Goal: Register for event/course

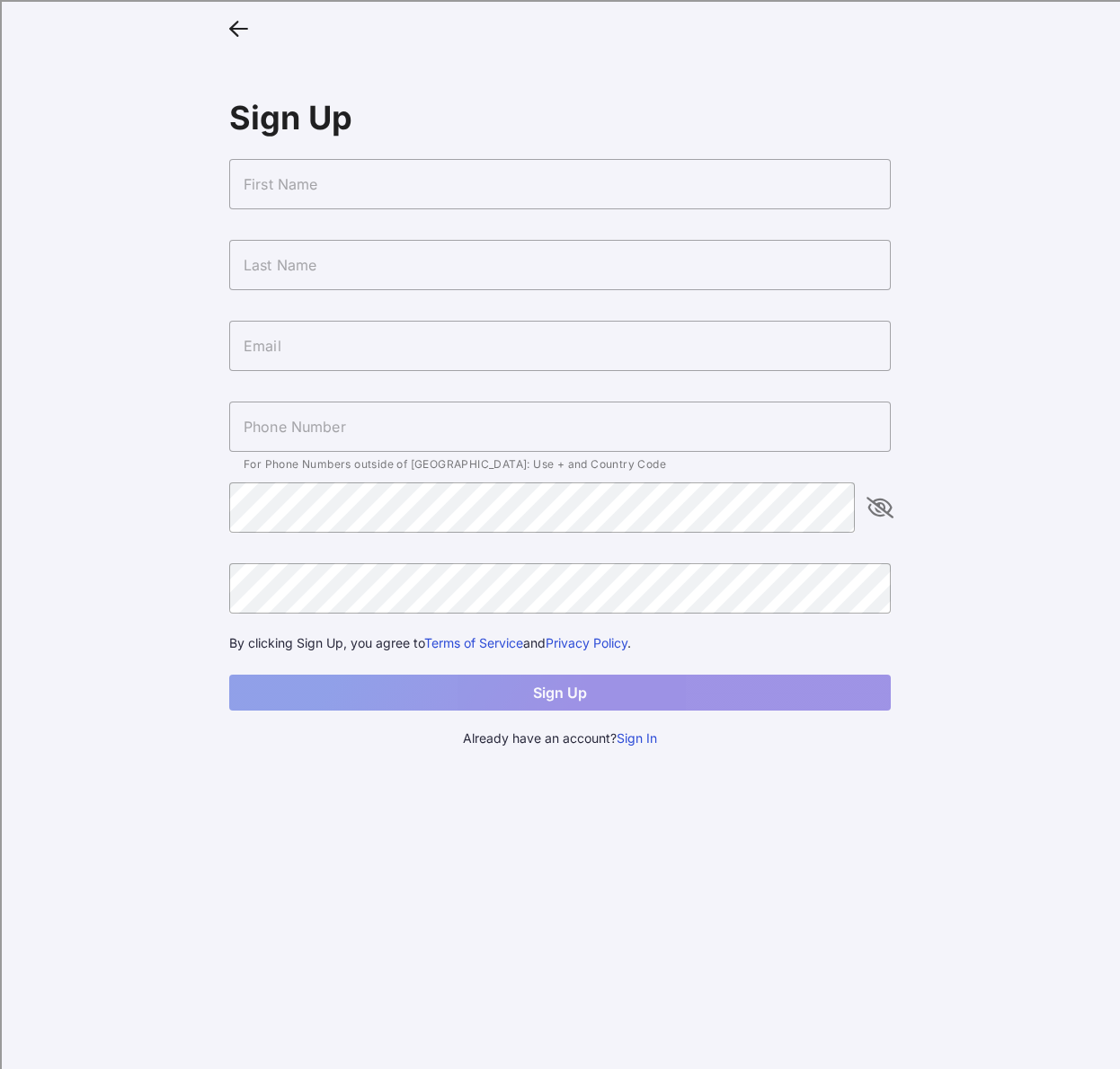
click at [336, 171] on input "text" at bounding box center [560, 185] width 662 height 51
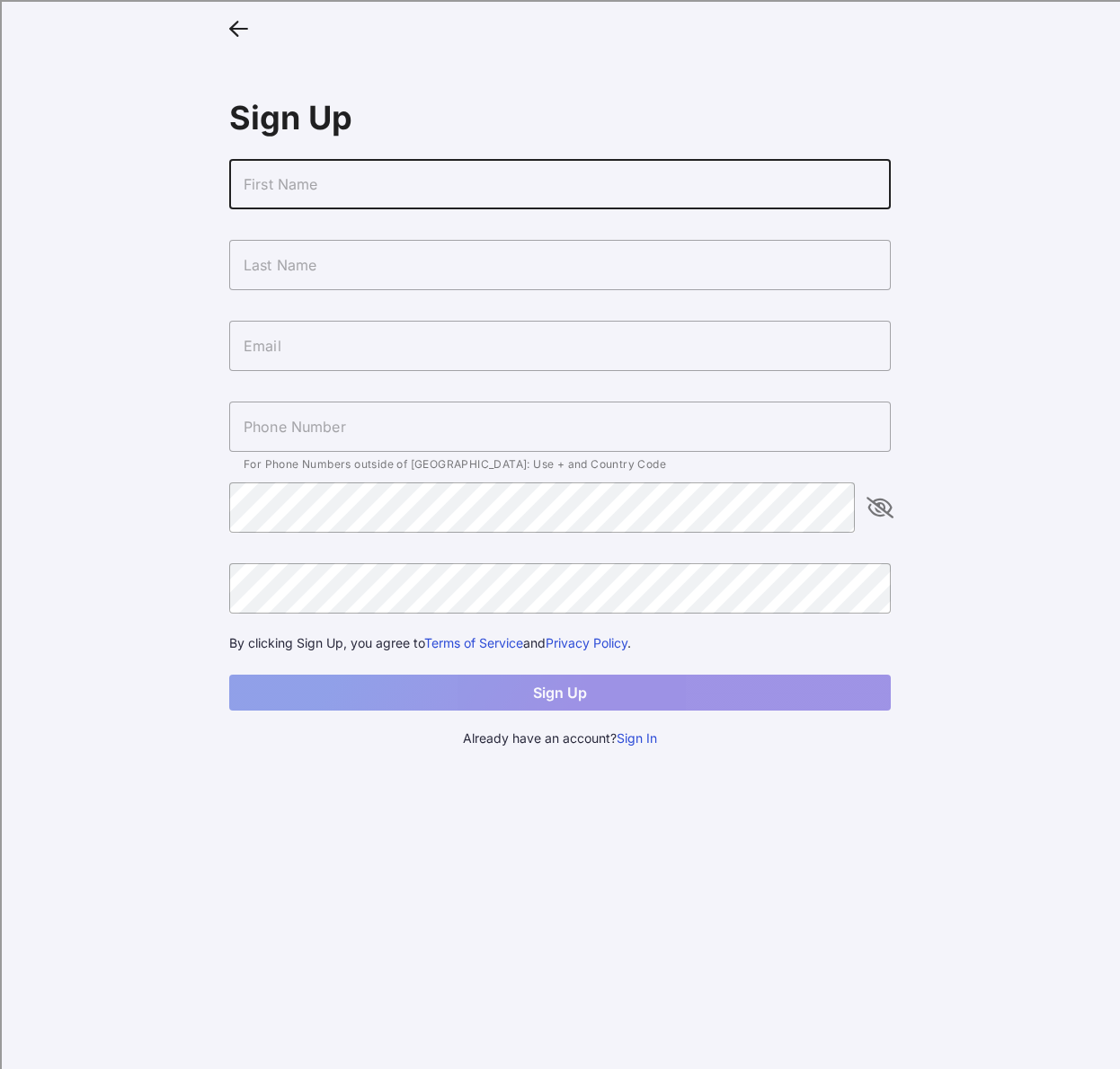
click at [330, 177] on input "text" at bounding box center [560, 185] width 662 height 51
type input "[PERSON_NAME]"
click at [317, 270] on input "text" at bounding box center [560, 266] width 662 height 51
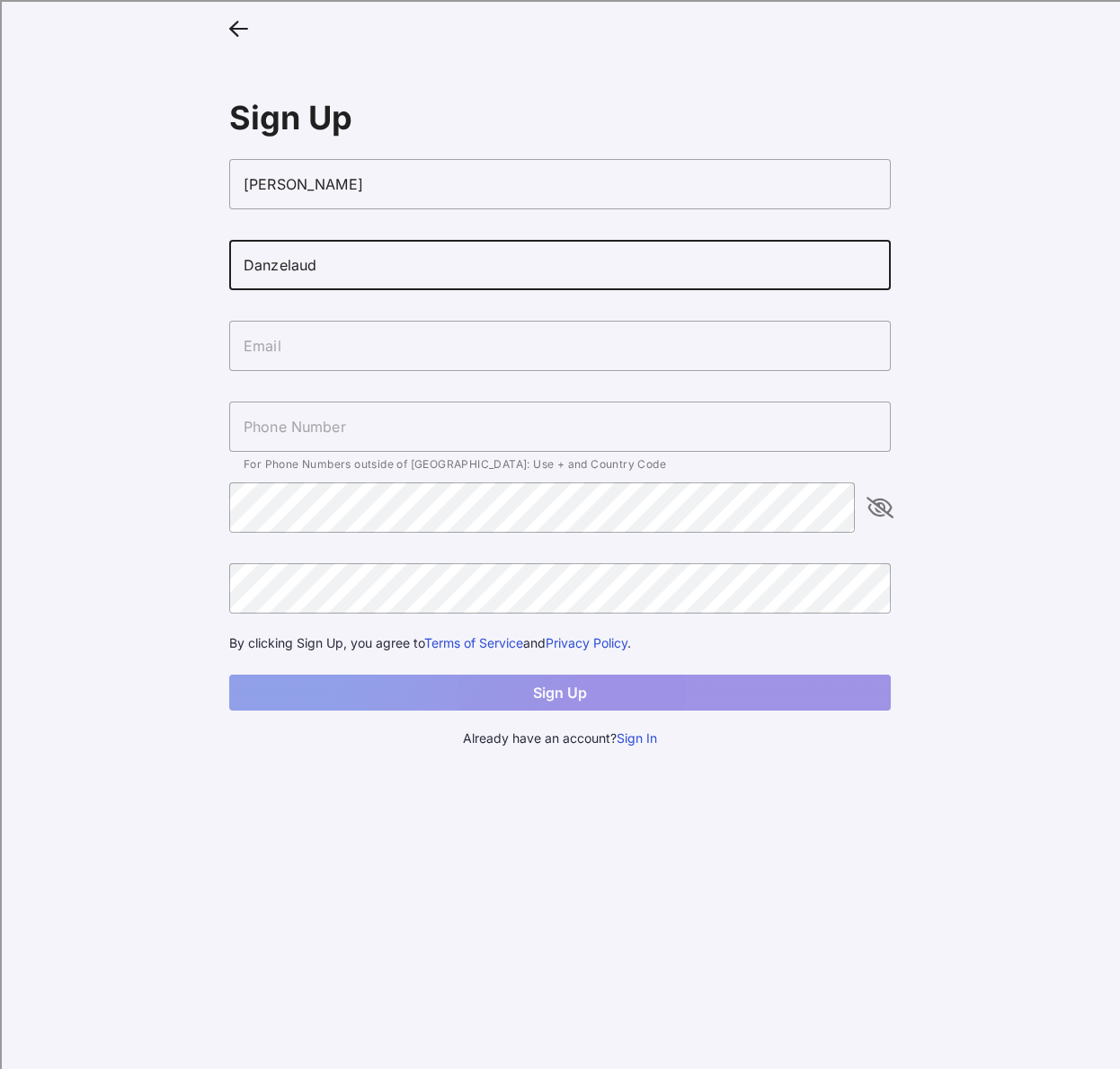
type input "Danzelaud"
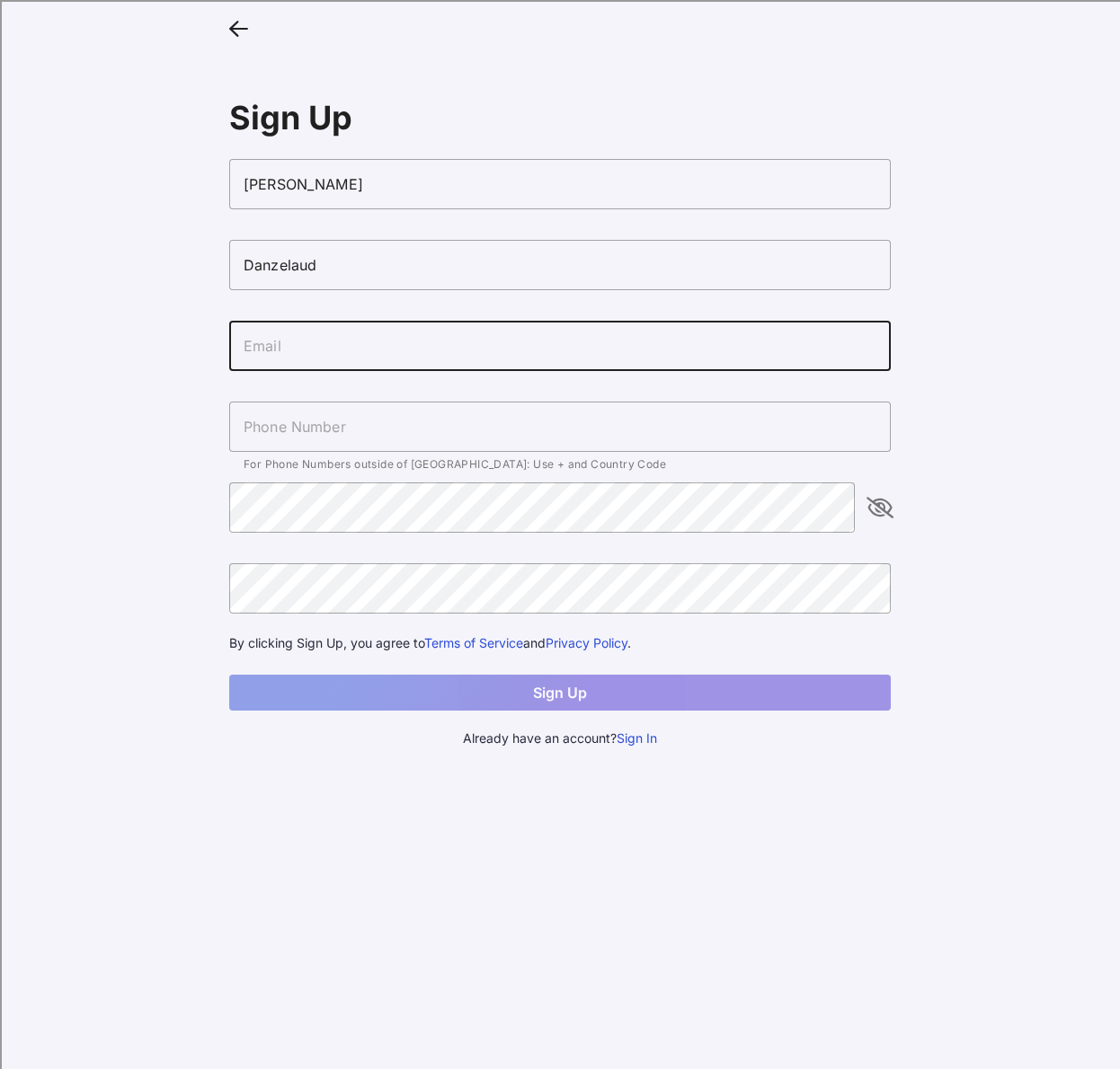
click at [317, 355] on input "text" at bounding box center [560, 346] width 662 height 51
type input "[EMAIL_ADDRESS][DOMAIN_NAME]"
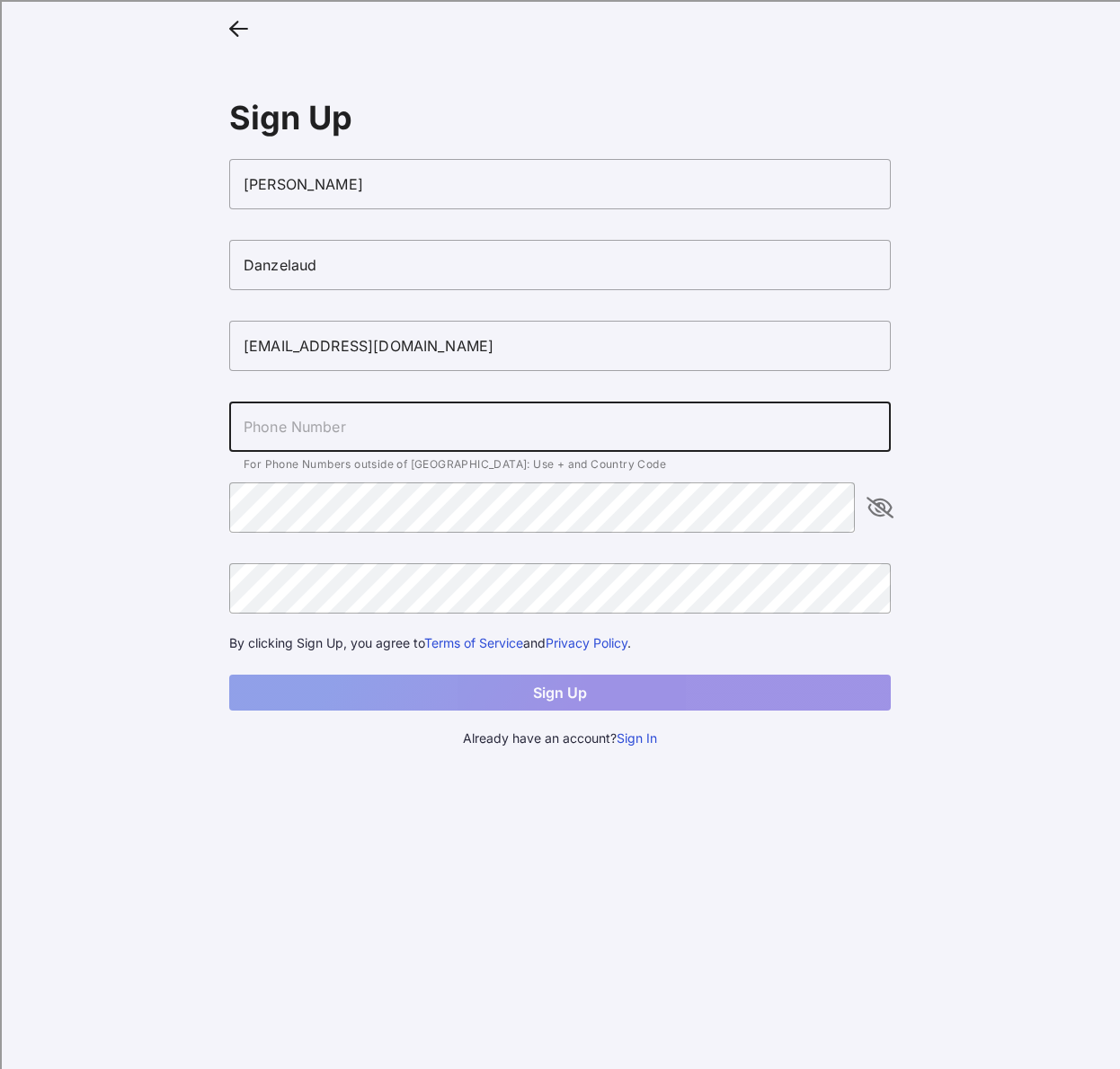
click at [382, 438] on input "text" at bounding box center [560, 427] width 662 height 51
type input "[PHONE_NUMBER]"
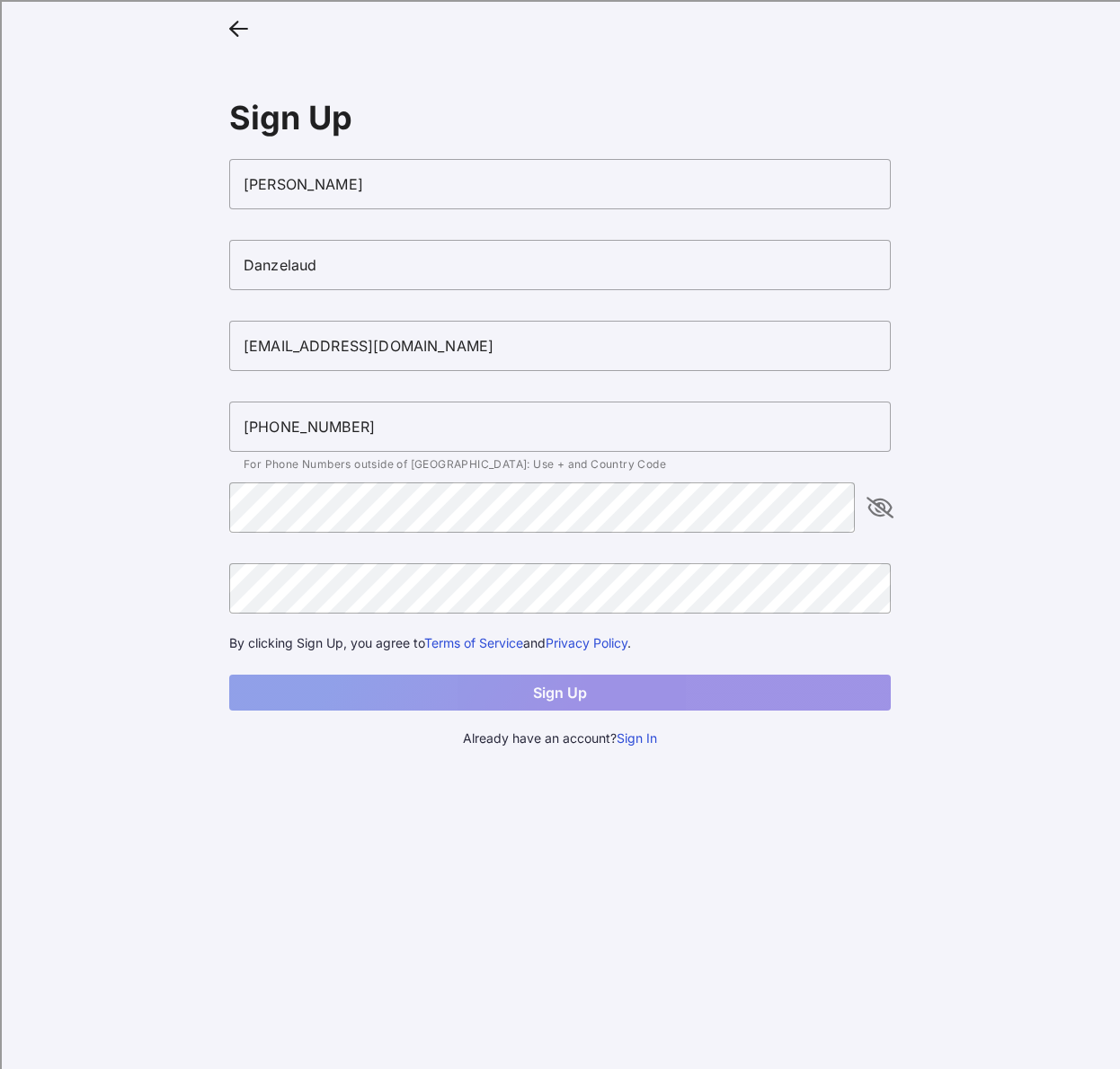
click at [148, 475] on main "Sign Up [PERSON_NAME] [EMAIL_ADDRESS][DOMAIN_NAME] [PHONE_NUMBER] For Phone Num…" at bounding box center [560, 534] width 1120 height 1069
click at [873, 506] on icon "appended action" at bounding box center [880, 508] width 22 height 21
click at [881, 506] on icon "appended action" at bounding box center [880, 508] width 22 height 21
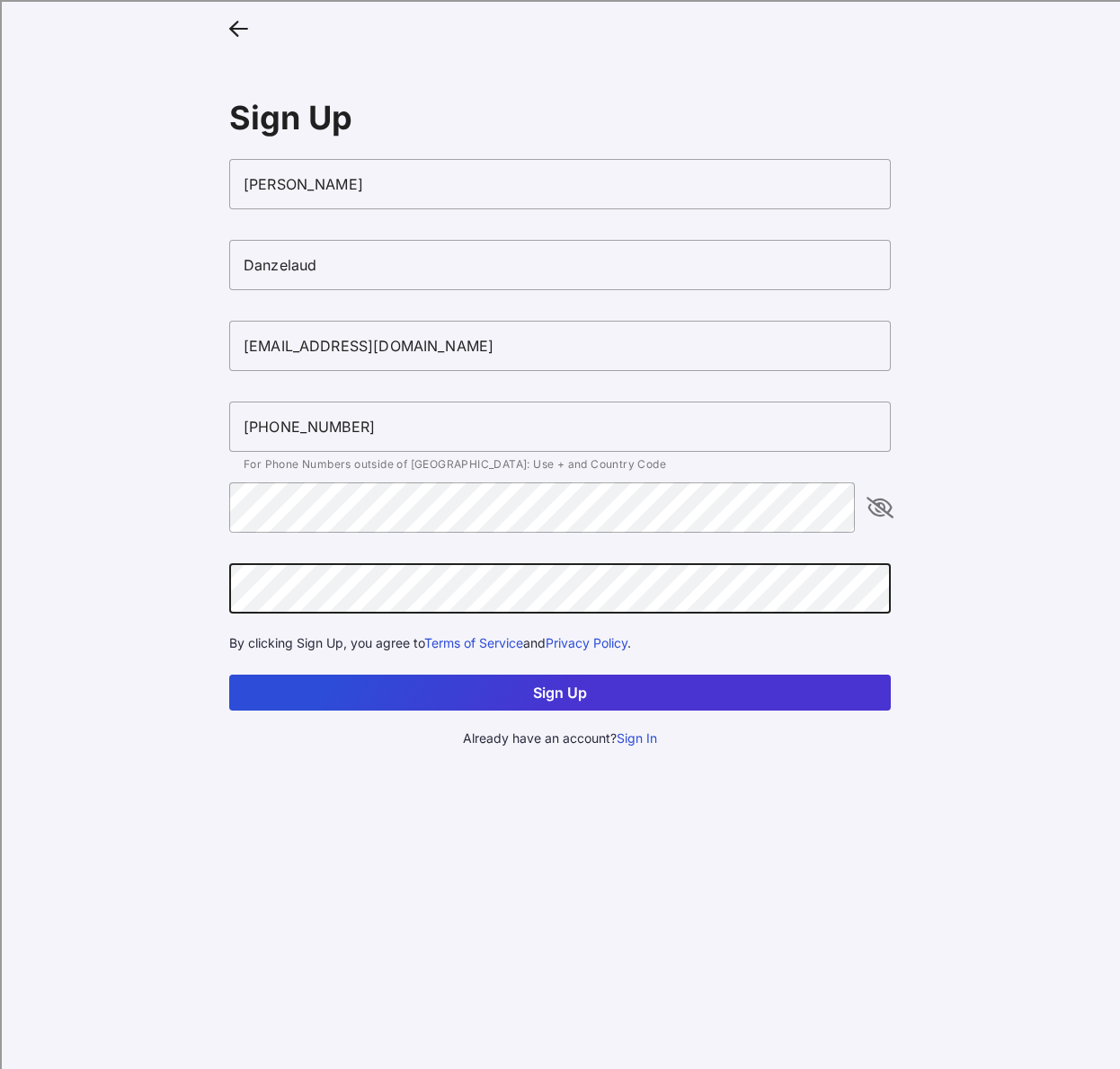
click at [882, 514] on icon "appended action" at bounding box center [880, 508] width 22 height 21
click at [881, 513] on icon "appended action" at bounding box center [880, 508] width 22 height 21
click at [585, 702] on button "Sign Up" at bounding box center [560, 693] width 662 height 36
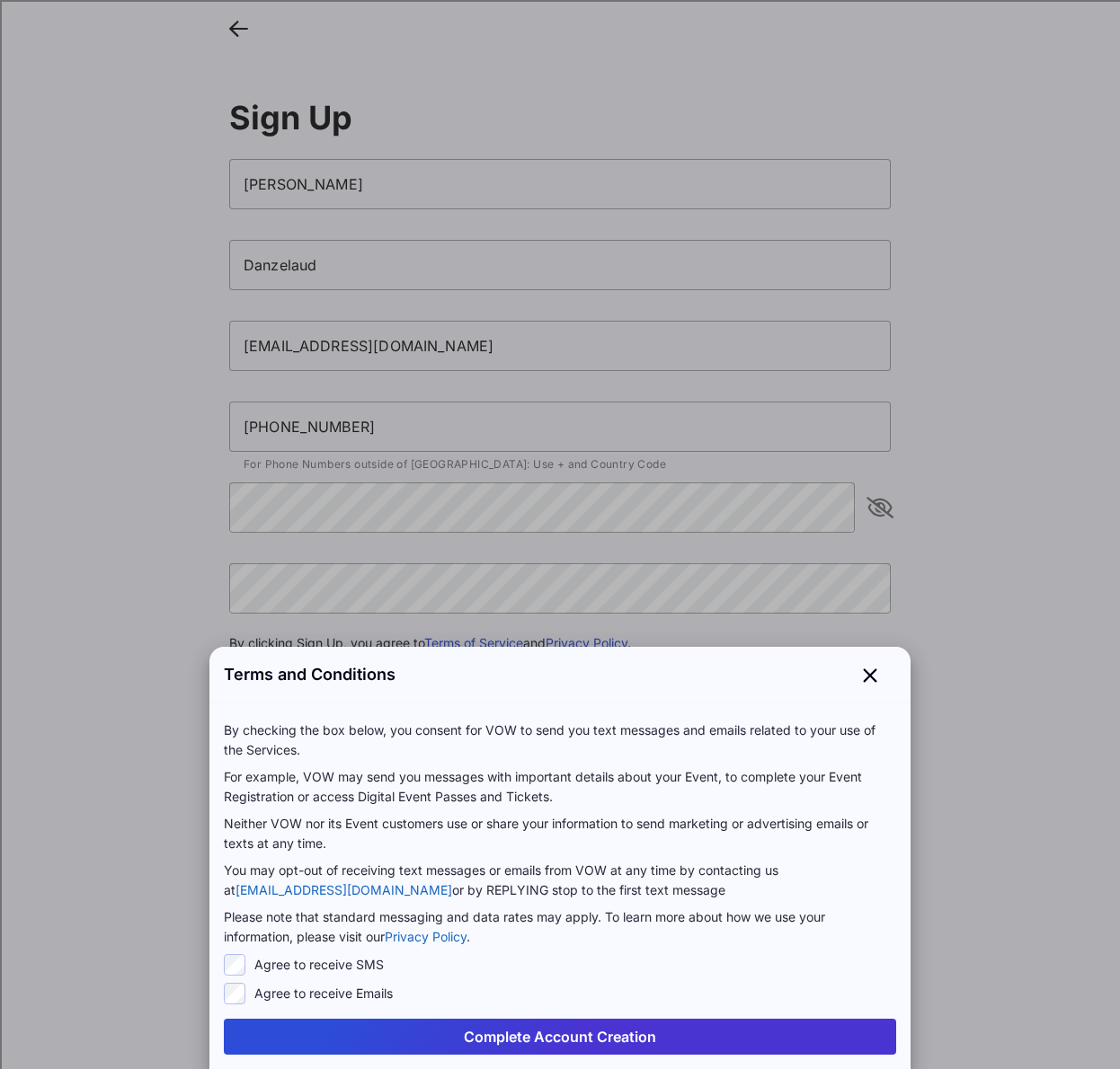
click at [248, 995] on div "Agree to receive Emails" at bounding box center [560, 994] width 672 height 21
click at [500, 1048] on button "Complete Account Creation" at bounding box center [560, 1037] width 672 height 36
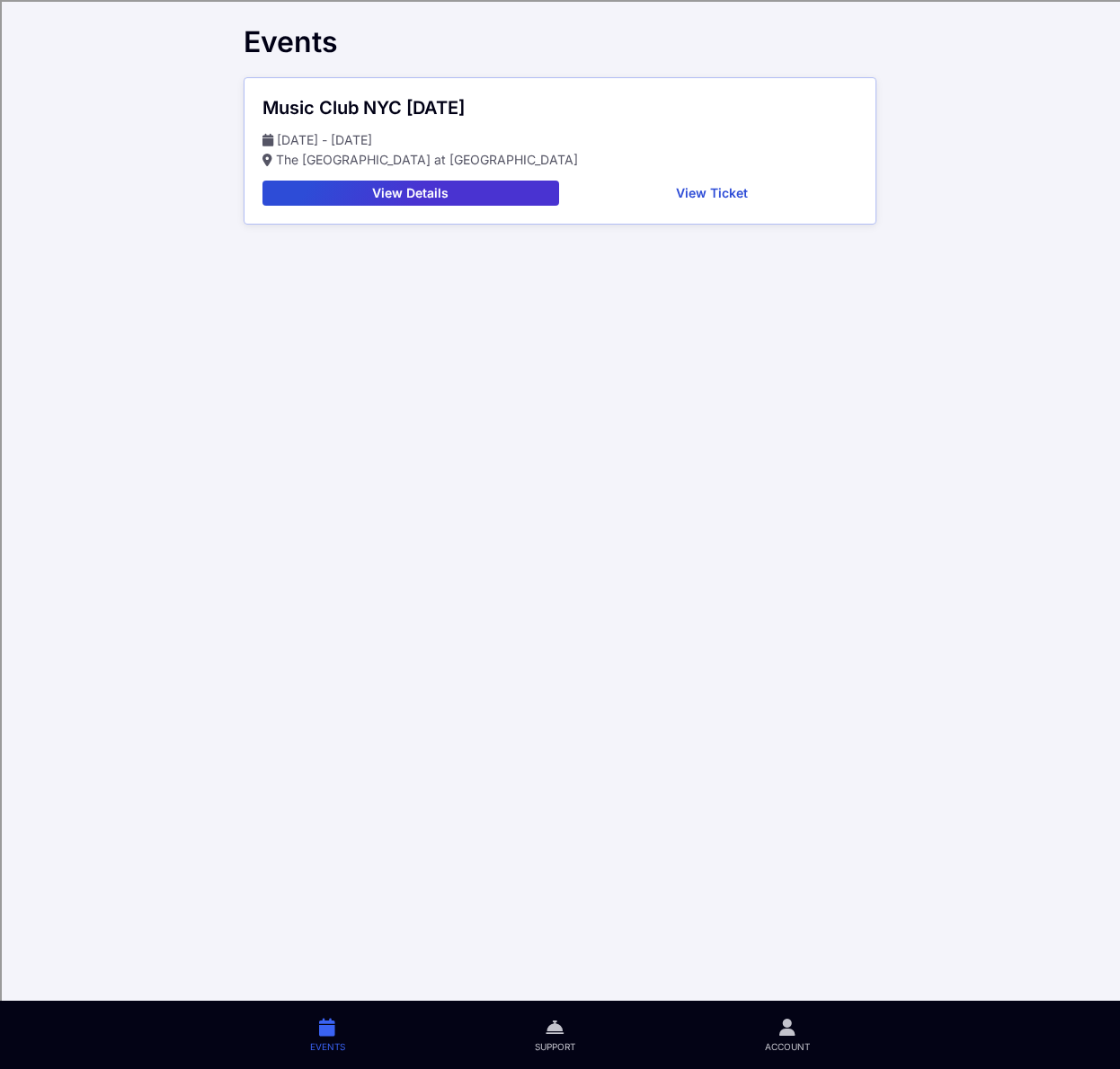
click at [692, 193] on button "View Ticket" at bounding box center [711, 193] width 292 height 25
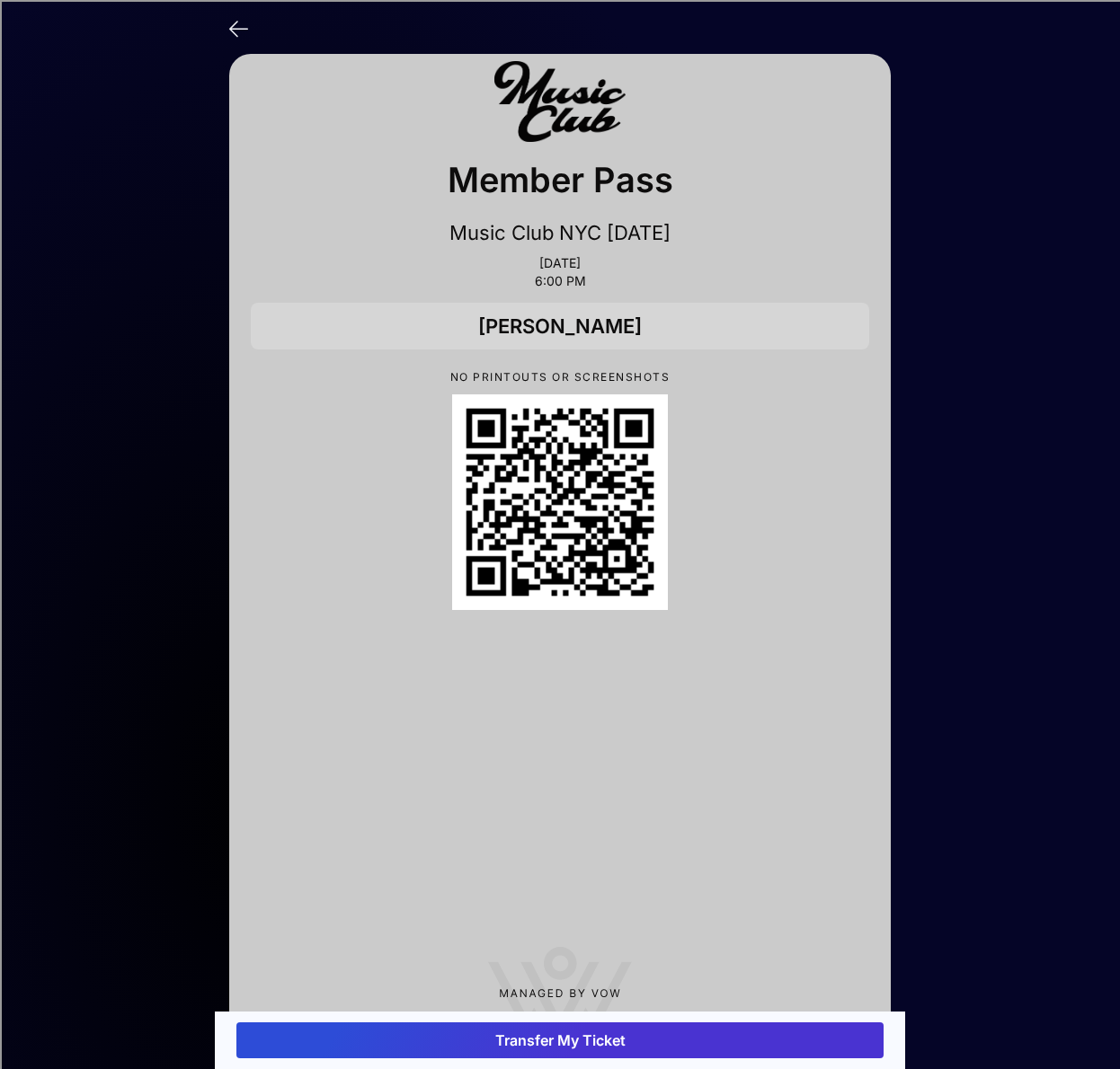
click at [232, 39] on icon at bounding box center [238, 27] width 19 height 26
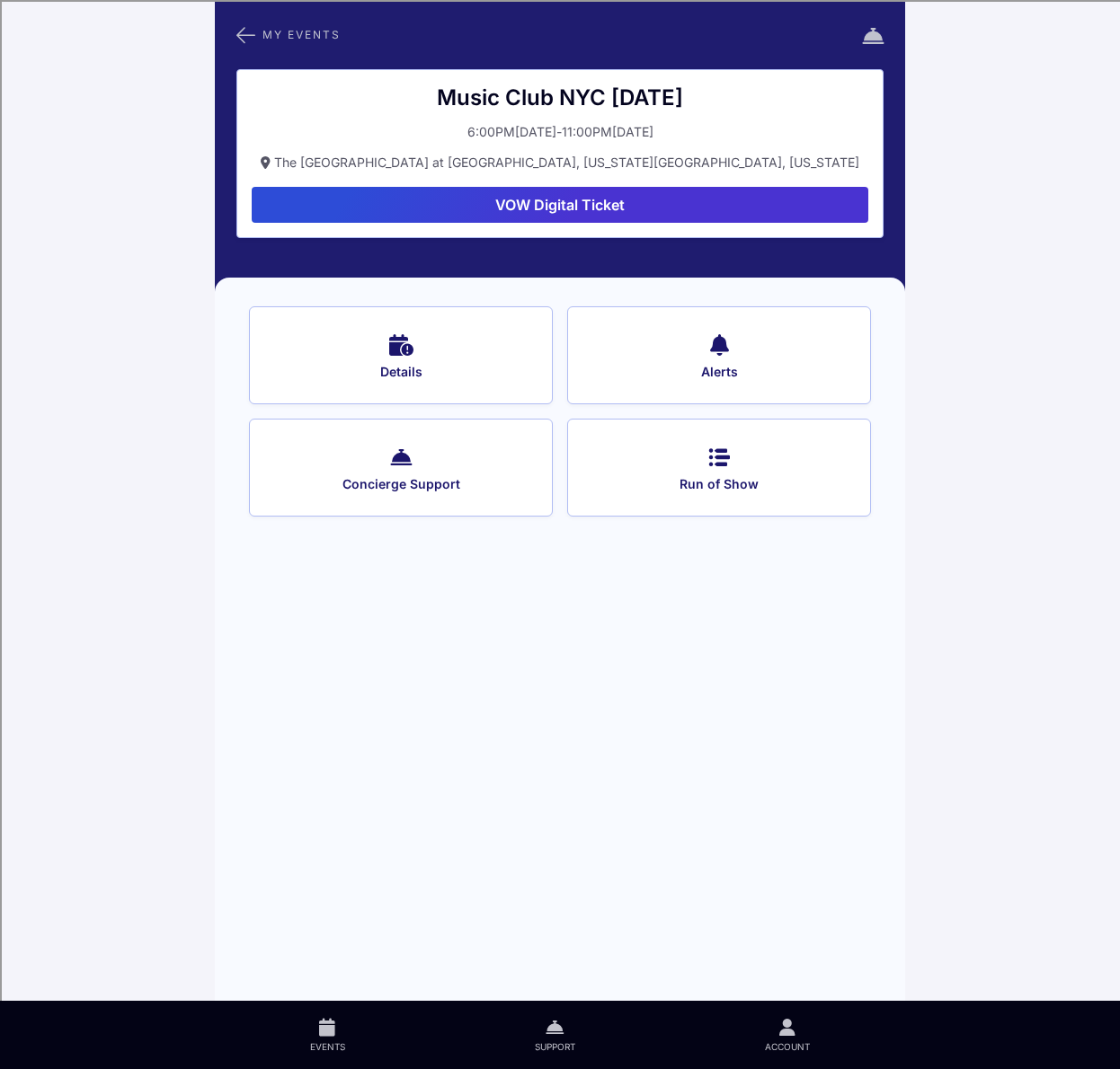
click at [719, 459] on icon at bounding box center [719, 455] width 22 height 26
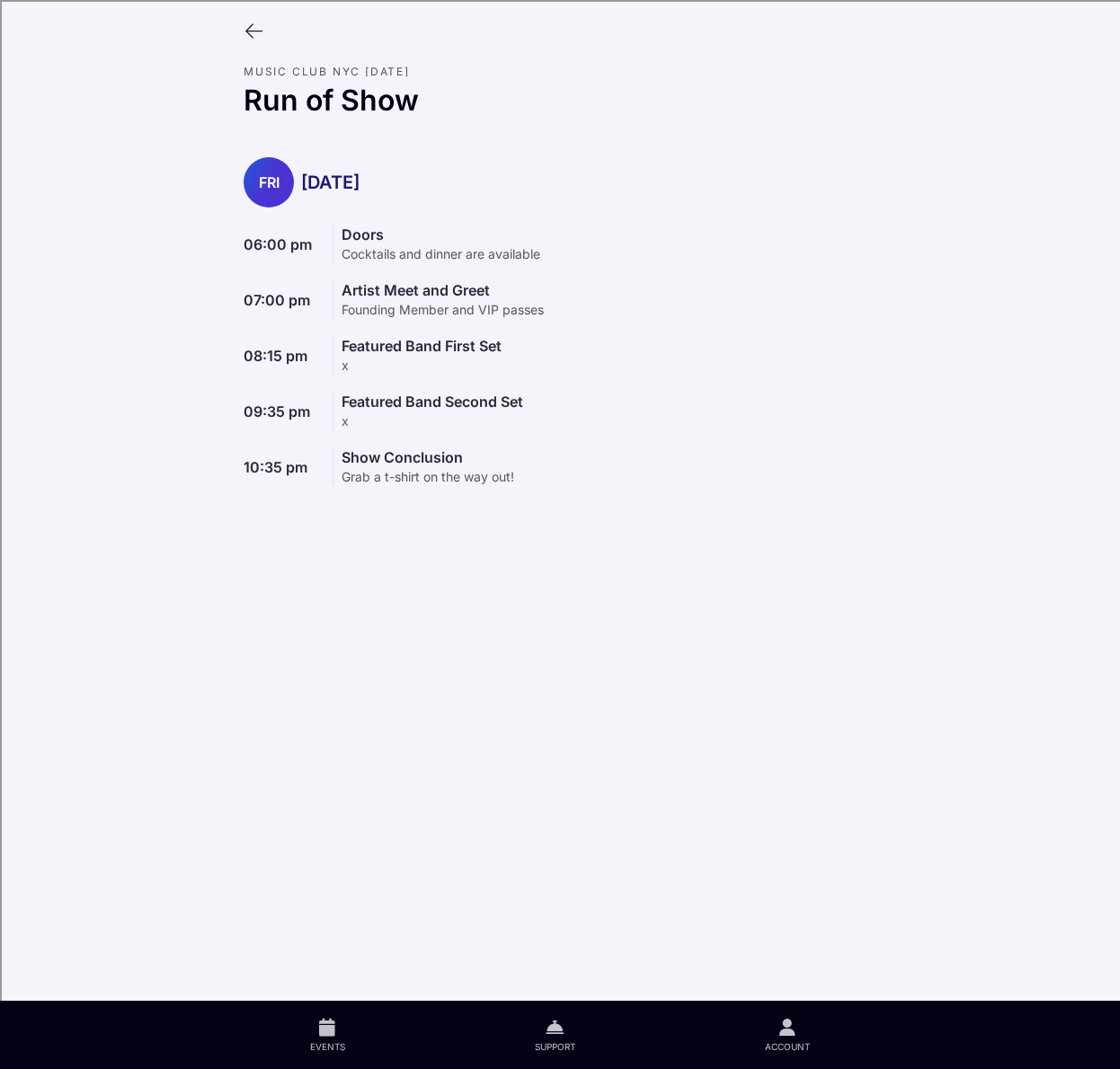
click at [361, 416] on div "Featured Band Second Set x" at bounding box center [432, 411] width 182 height 38
click at [246, 34] on icon at bounding box center [253, 31] width 20 height 20
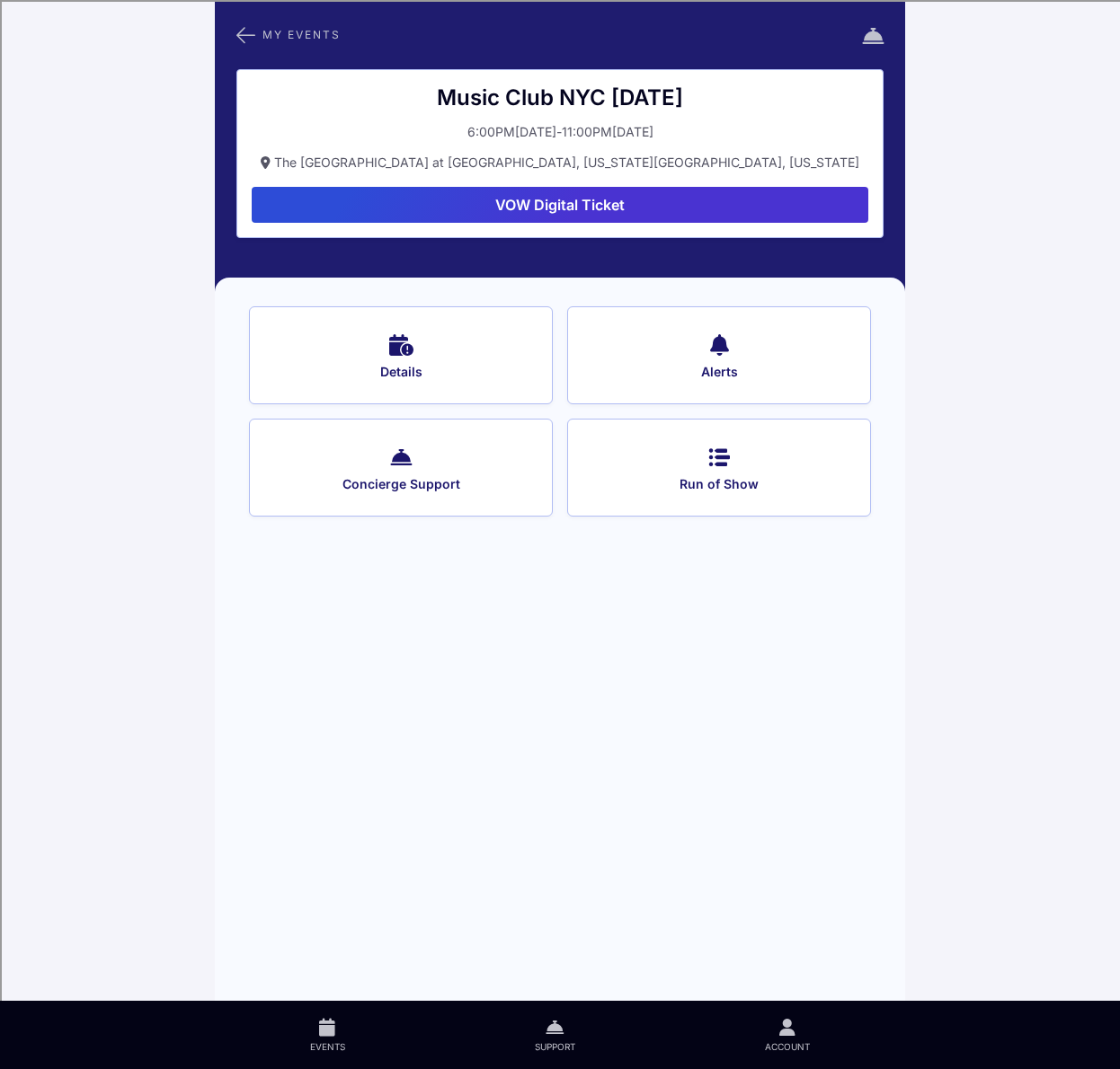
click at [406, 374] on span "Details" at bounding box center [401, 371] width 255 height 17
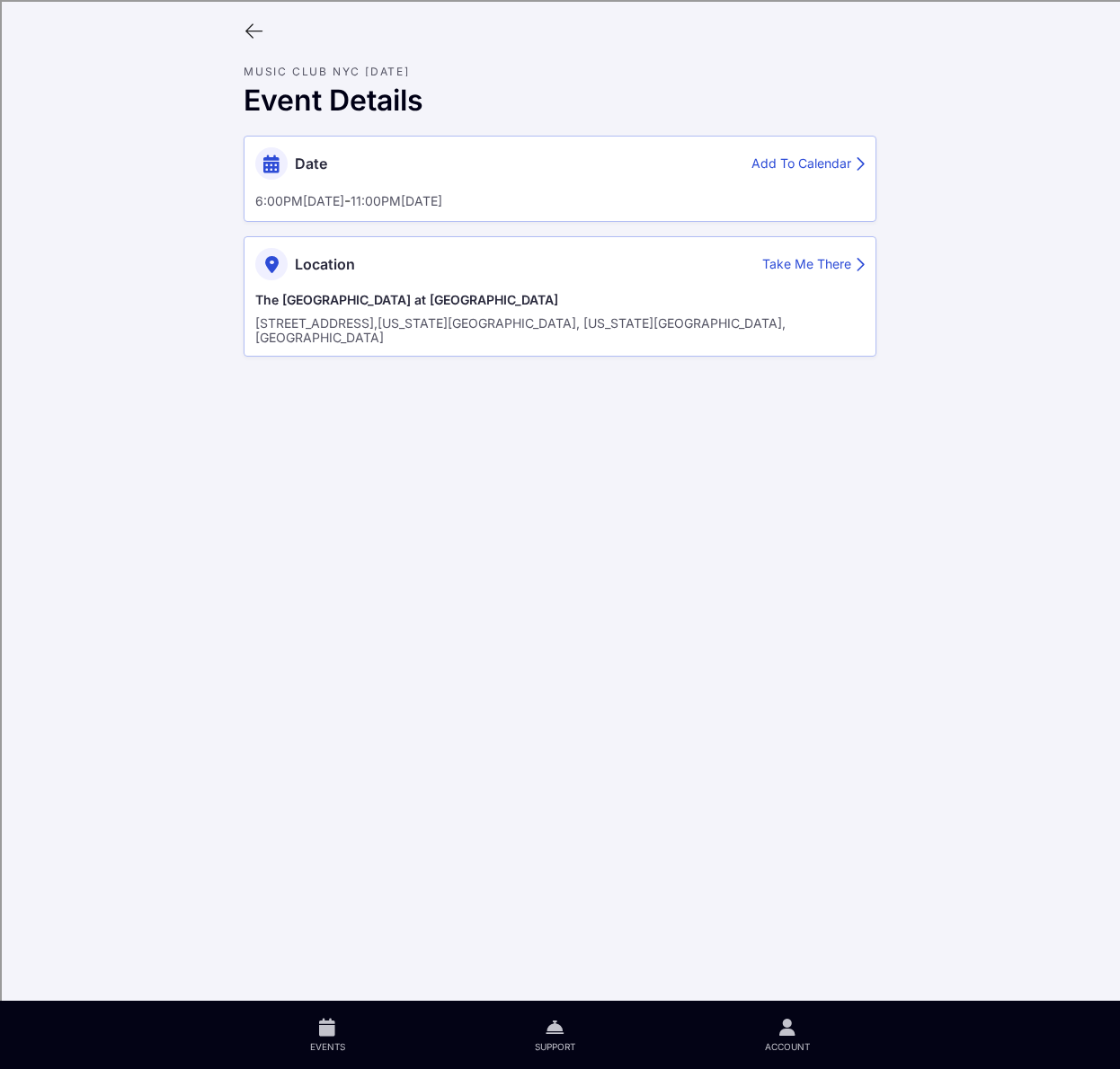
click at [252, 30] on icon at bounding box center [253, 31] width 20 height 20
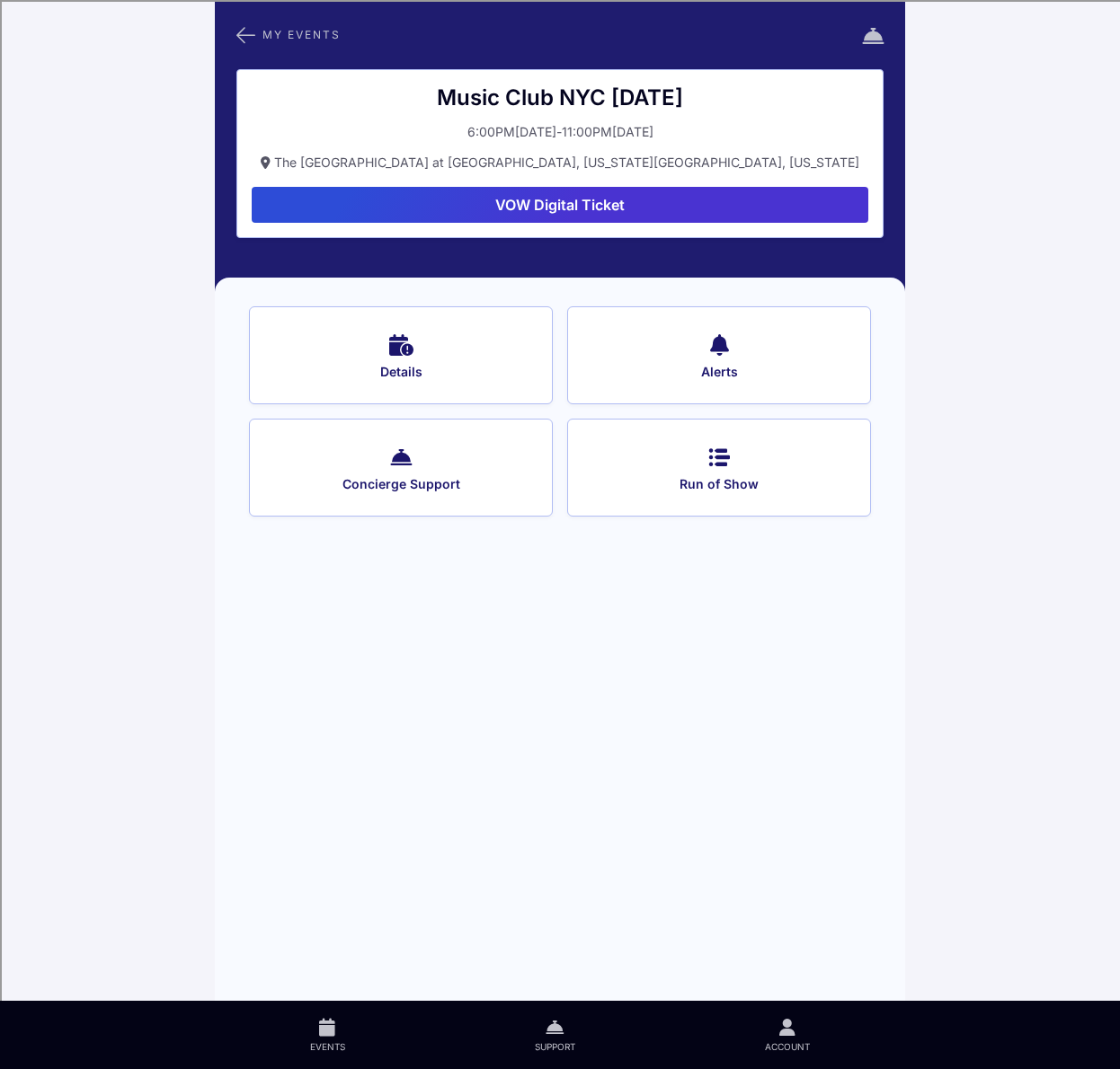
click at [489, 206] on button "VOW Digital Ticket" at bounding box center [560, 204] width 617 height 36
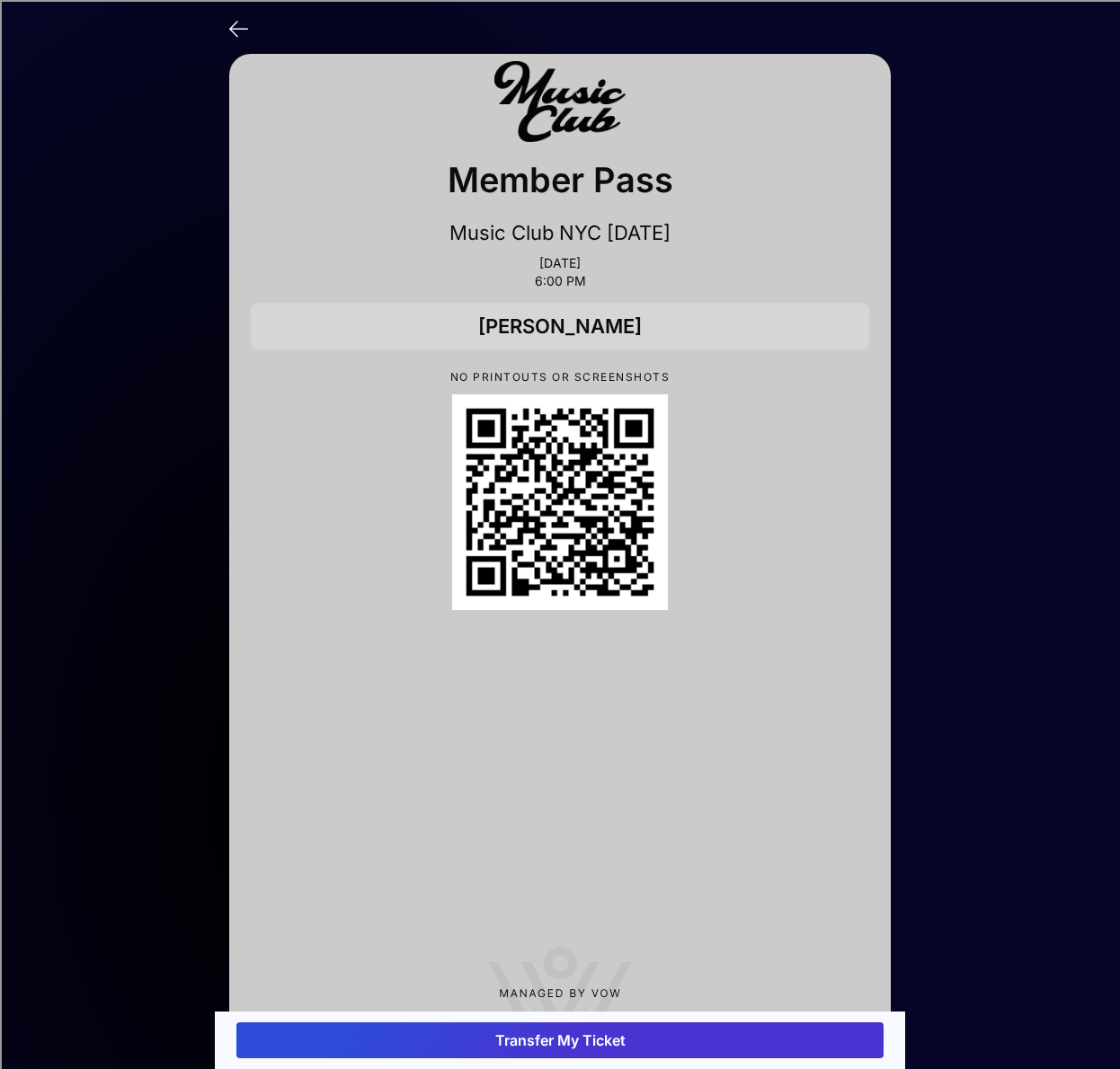
click at [240, 24] on icon at bounding box center [238, 27] width 19 height 26
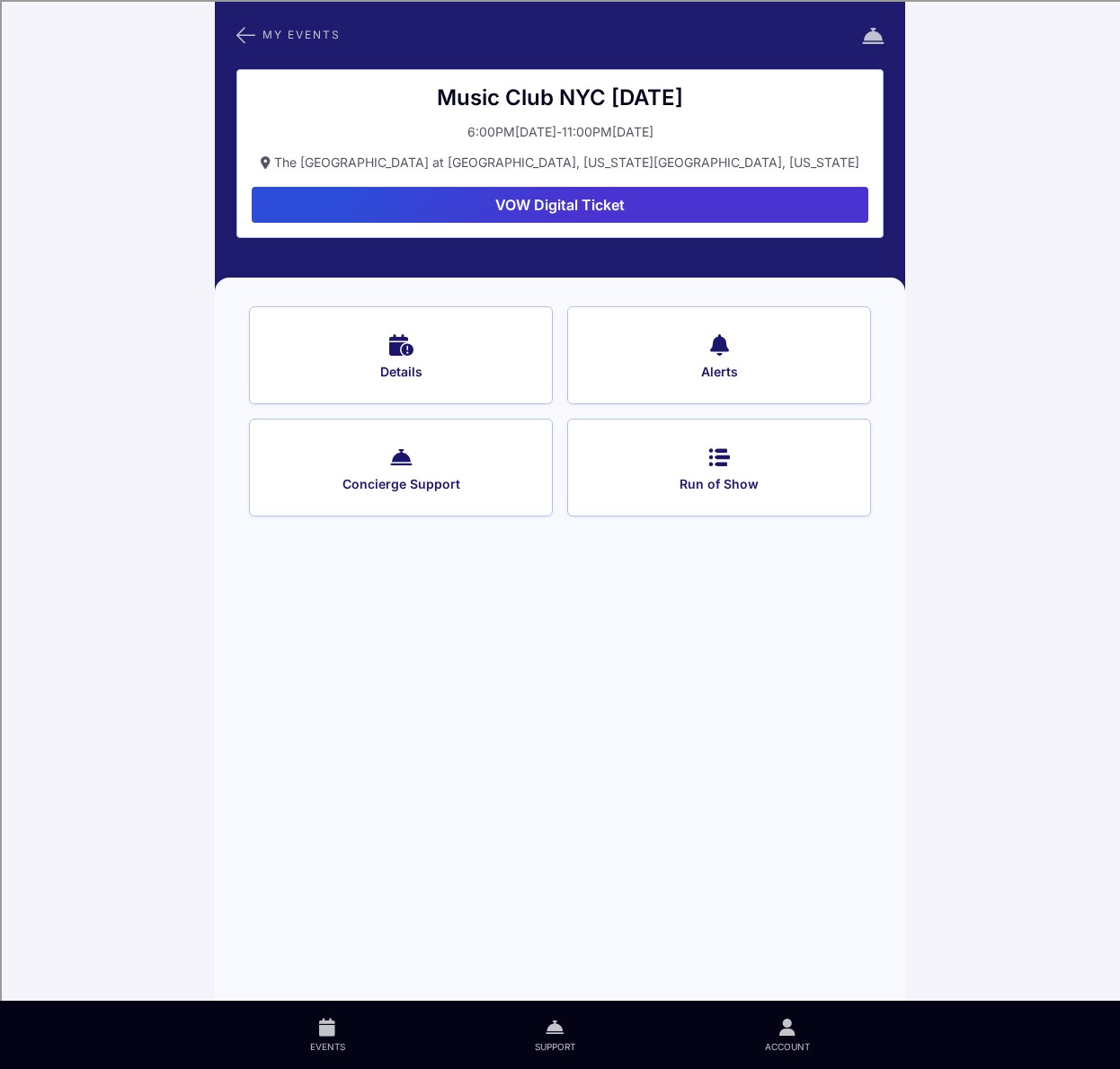
click at [142, 397] on main "My Events Music Club [GEOGRAPHIC_DATA] [DATE] 6:00PM, [DATE] 11:00PM, October 0…" at bounding box center [560, 534] width 1120 height 1069
click at [681, 514] on button "Run of Show" at bounding box center [718, 468] width 304 height 98
